Goal: Transaction & Acquisition: Purchase product/service

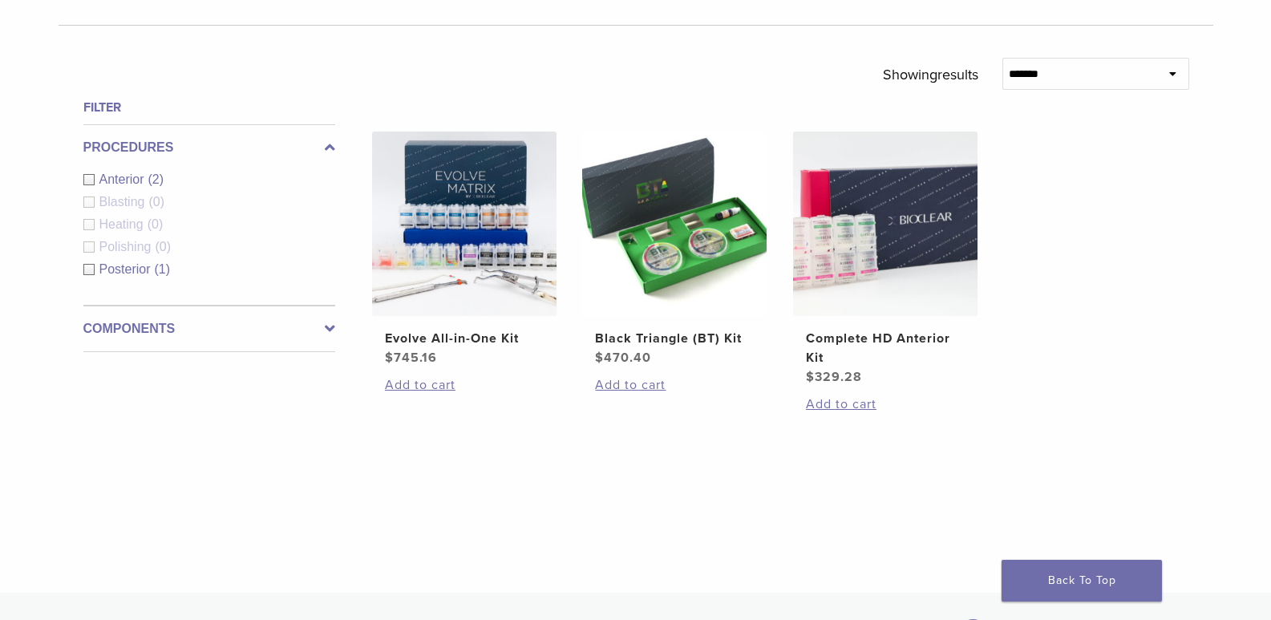
scroll to position [479, 0]
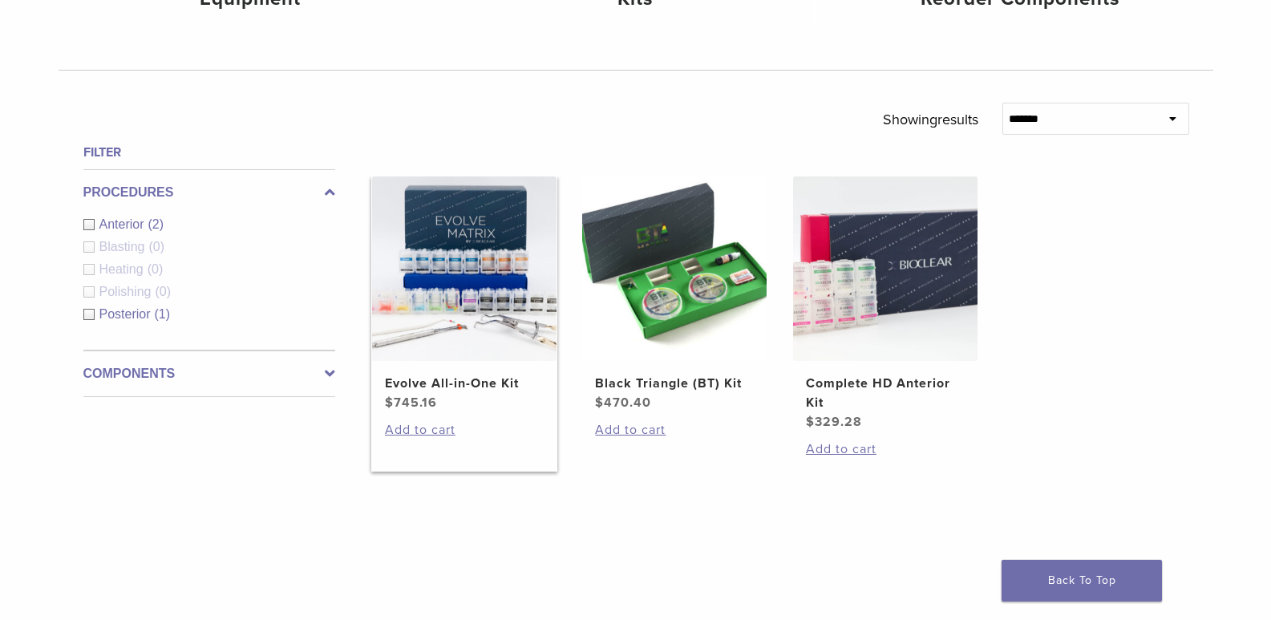
click at [507, 302] on img at bounding box center [464, 268] width 184 height 184
